Goal: Task Accomplishment & Management: Use online tool/utility

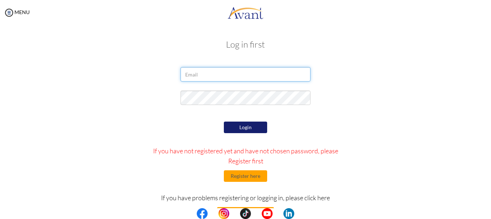
type input "[EMAIL_ADDRESS][DOMAIN_NAME]"
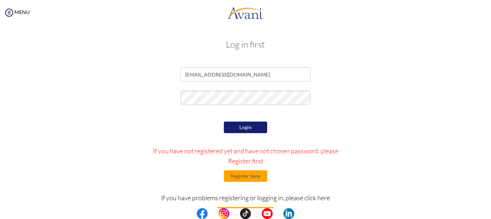
click at [244, 131] on button "Login" at bounding box center [245, 128] width 43 height 12
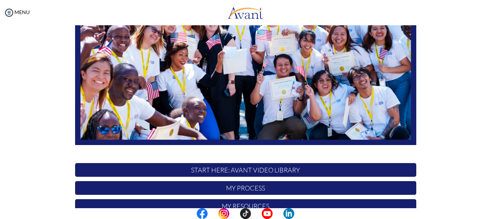
scroll to position [67, 0]
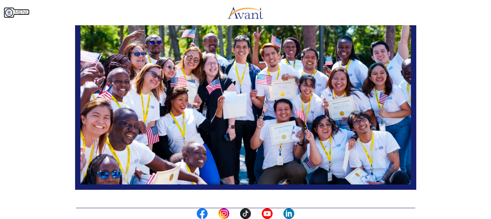
click at [20, 13] on link "MENU" at bounding box center [17, 12] width 26 height 6
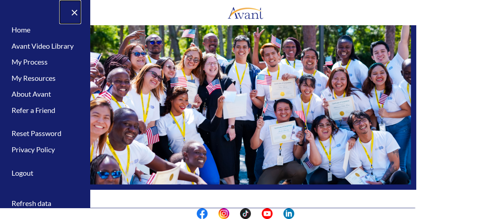
click at [73, 12] on link "×" at bounding box center [70, 12] width 22 height 24
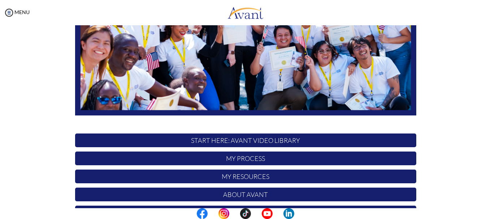
scroll to position [182, 0]
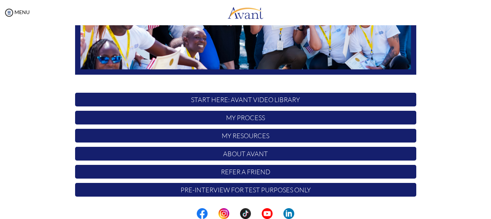
click at [249, 119] on p "My Process" at bounding box center [245, 118] width 341 height 14
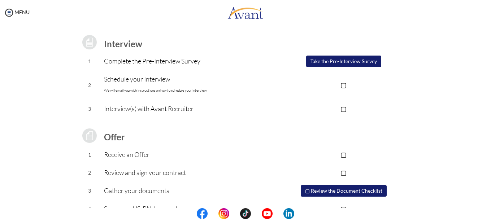
scroll to position [99, 0]
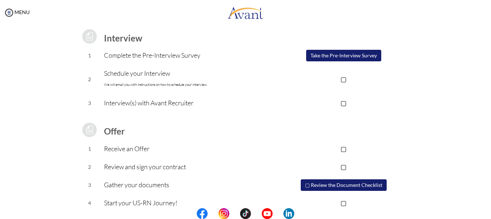
click at [343, 188] on button "▢ Review the Document Checklist" at bounding box center [344, 185] width 86 height 12
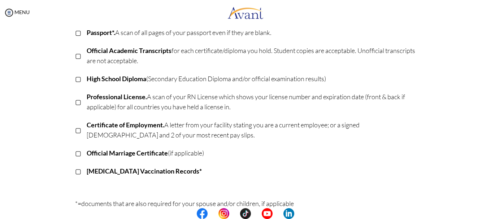
scroll to position [86, 0]
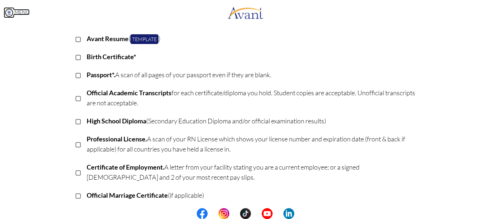
click at [13, 12] on img at bounding box center [9, 12] width 11 height 11
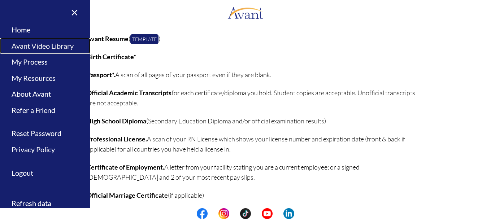
click at [46, 45] on link "Avant Video Library" at bounding box center [45, 46] width 90 height 16
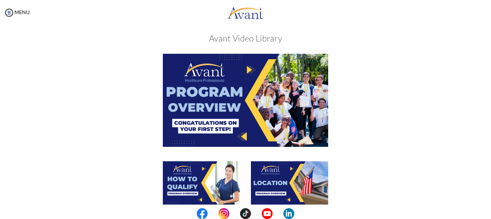
scroll to position [0, 0]
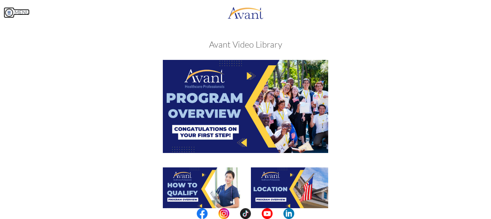
click at [9, 9] on img at bounding box center [9, 12] width 11 height 11
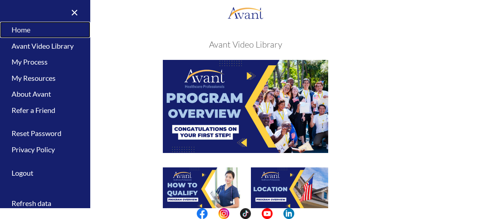
click at [22, 30] on link "Home" at bounding box center [45, 30] width 90 height 16
